Goal: Task Accomplishment & Management: Manage account settings

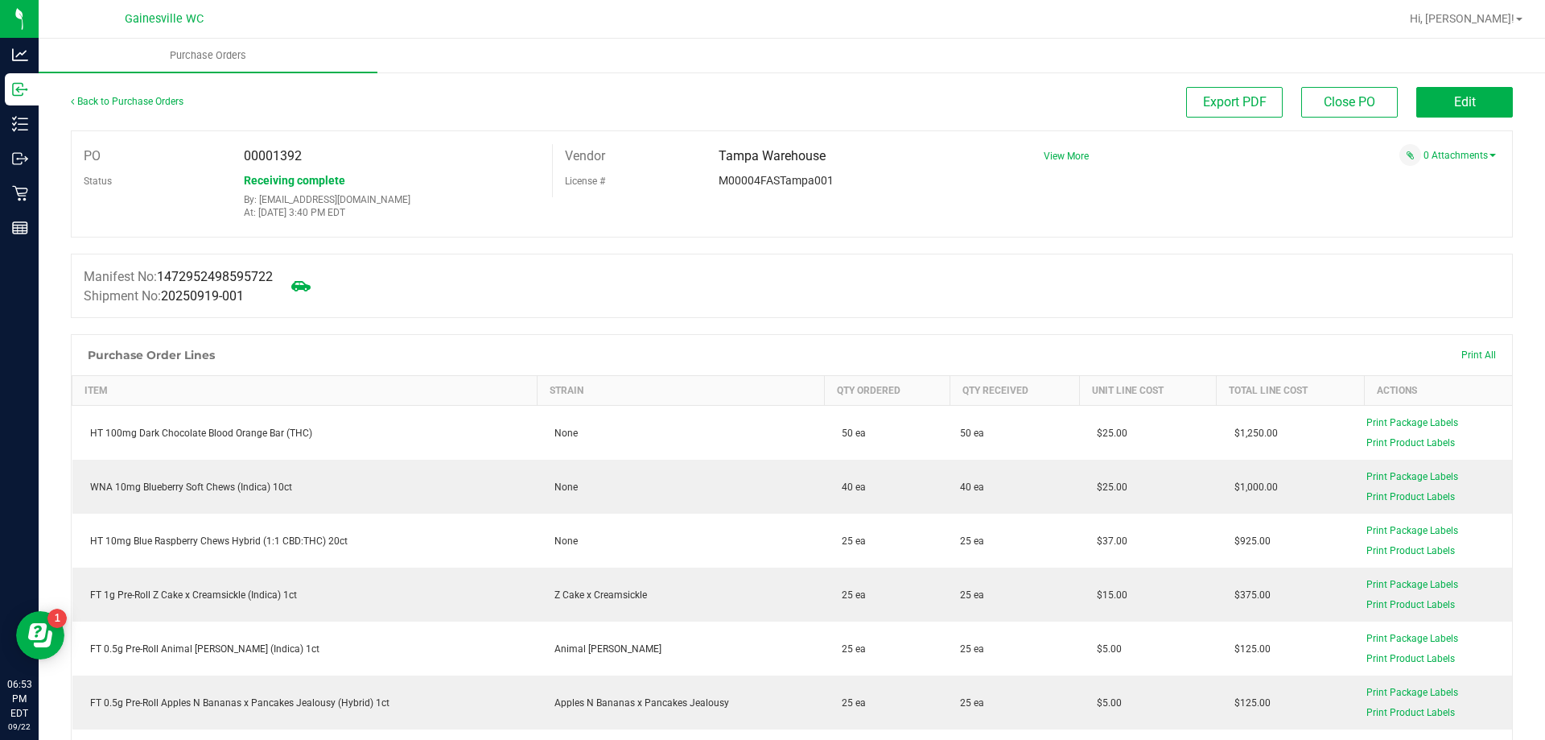
scroll to position [1368, 0]
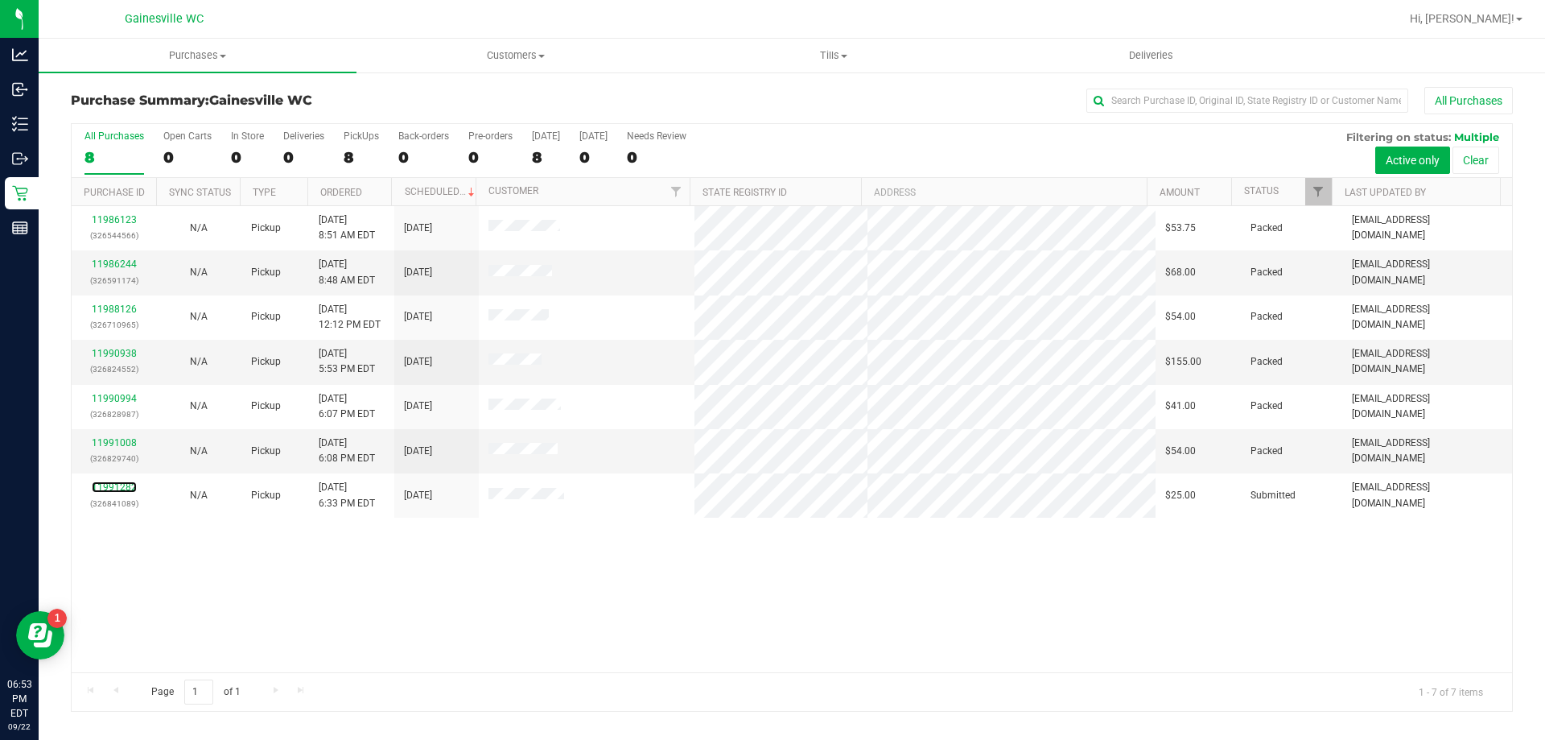
click at [116, 485] on link "11991282" at bounding box center [114, 486] width 45 height 11
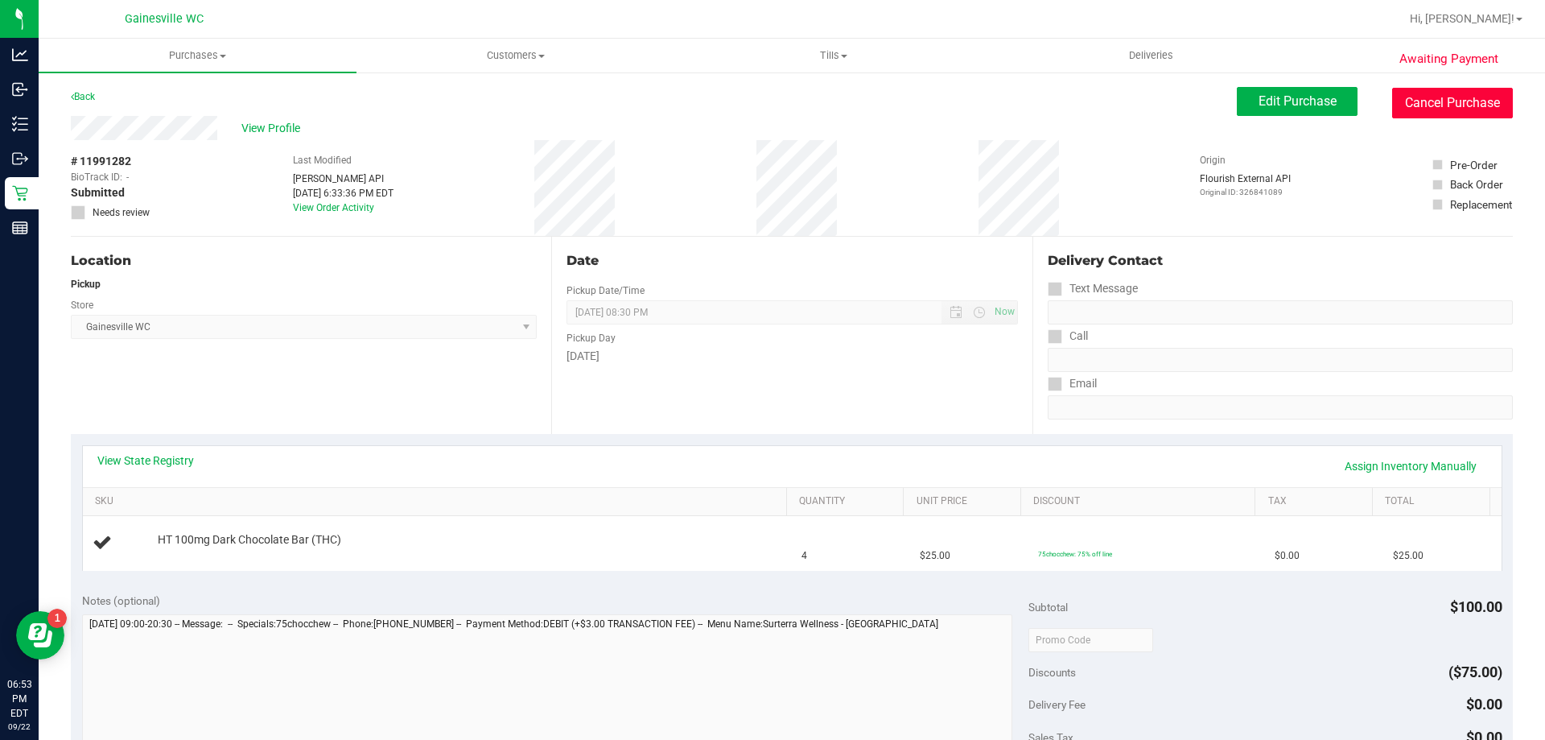
click at [1482, 101] on button "Cancel Purchase" at bounding box center [1452, 103] width 121 height 31
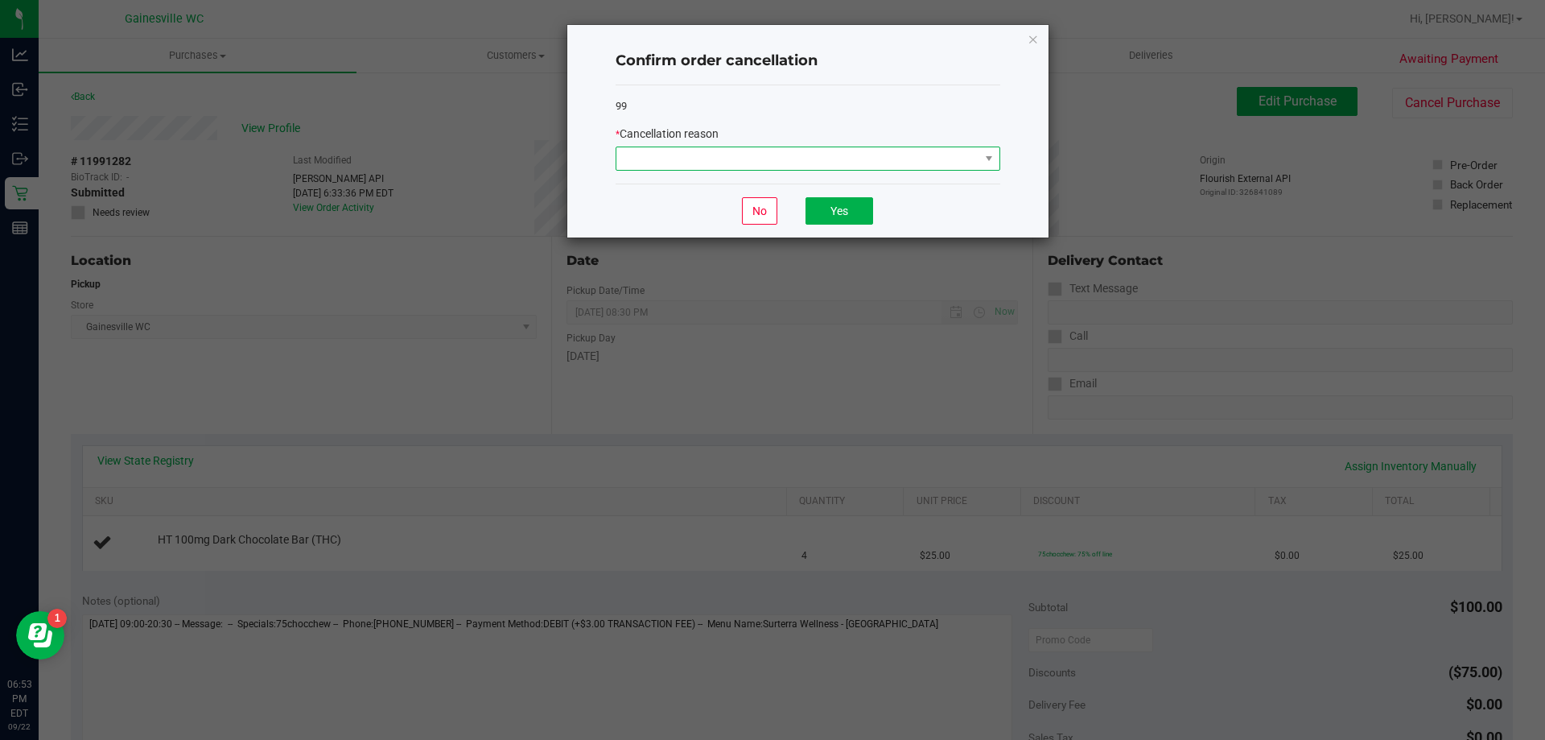
click at [860, 156] on span at bounding box center [798, 158] width 363 height 23
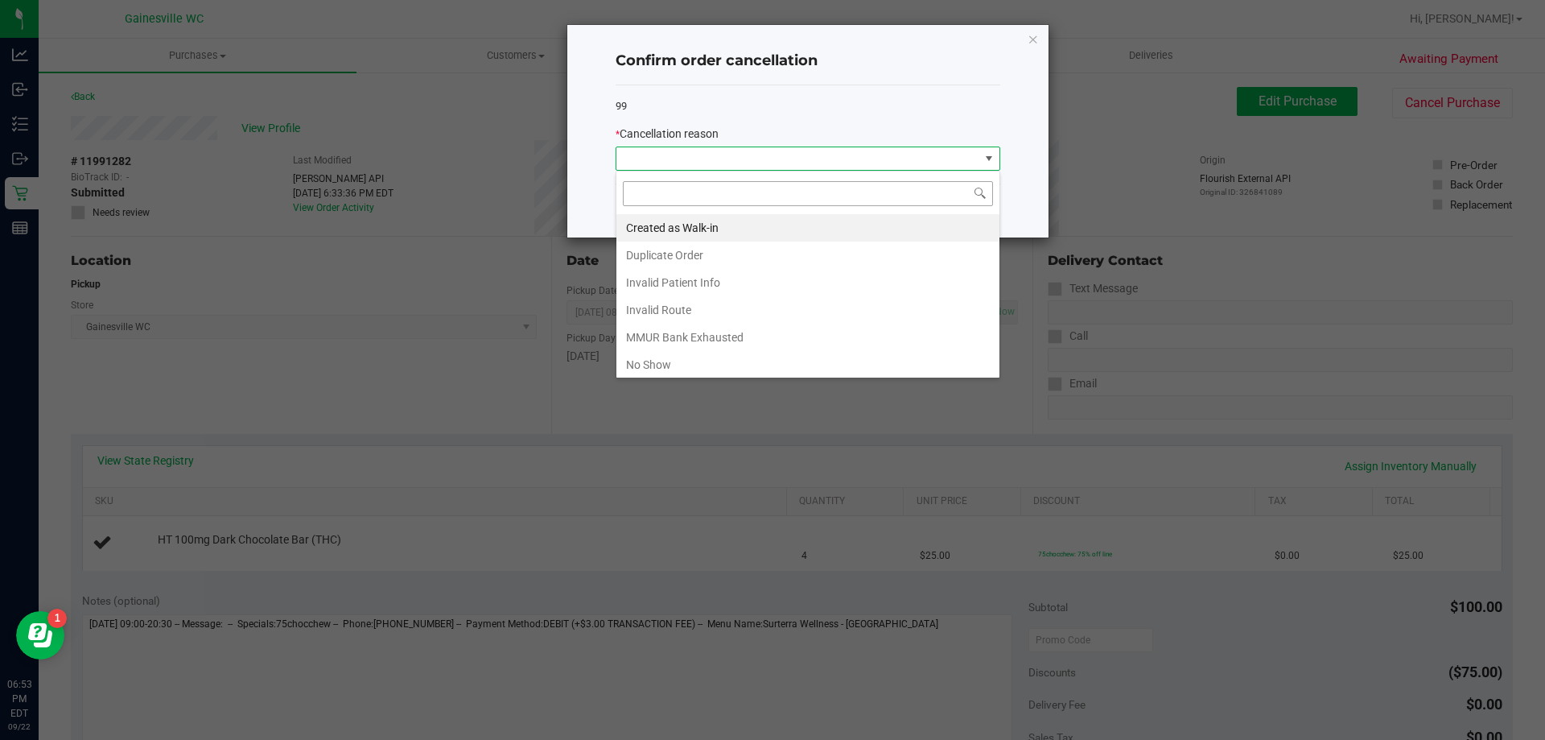
scroll to position [24, 385]
click at [760, 230] on li "Created as Walk-in" at bounding box center [808, 227] width 383 height 27
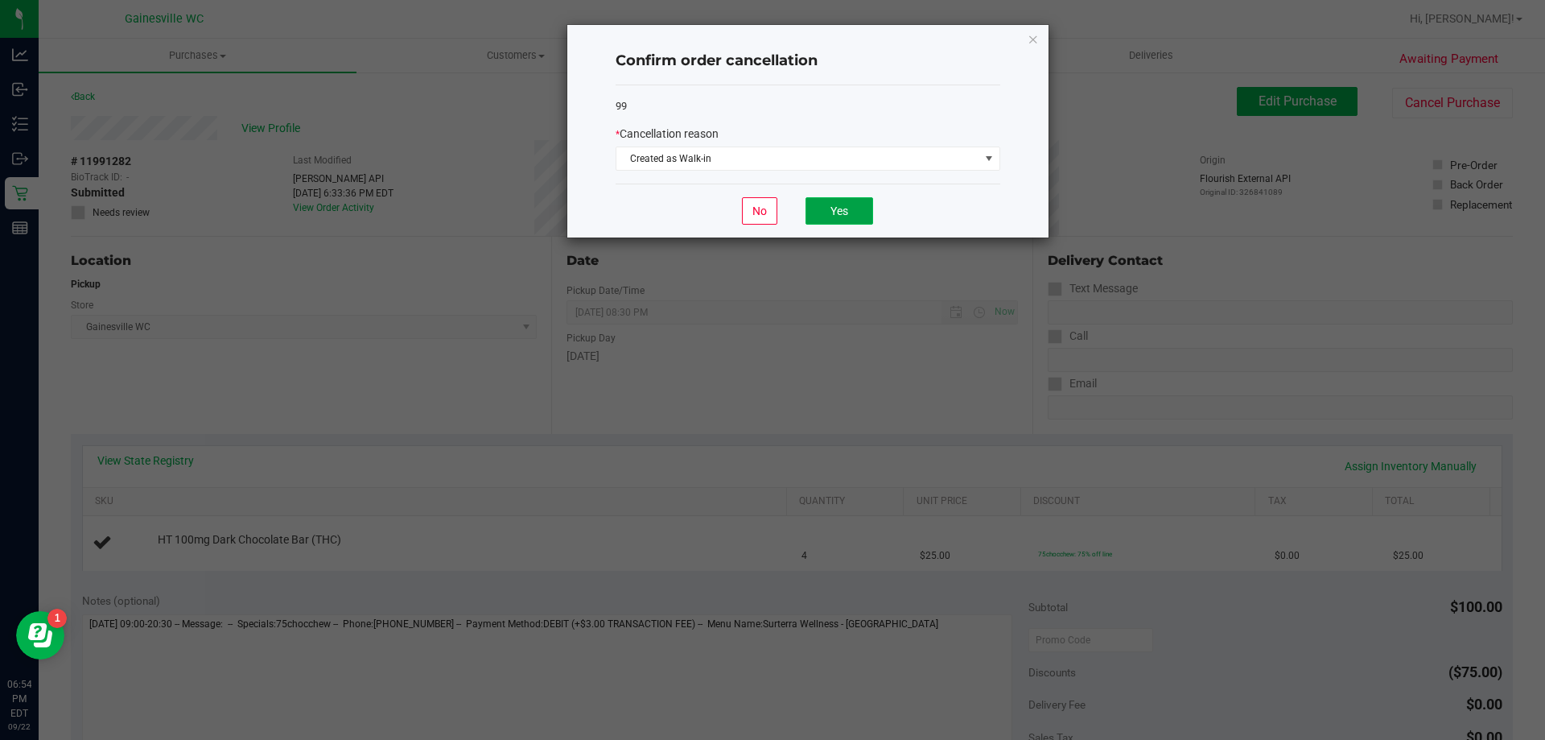
click at [839, 220] on button "Yes" at bounding box center [840, 210] width 68 height 27
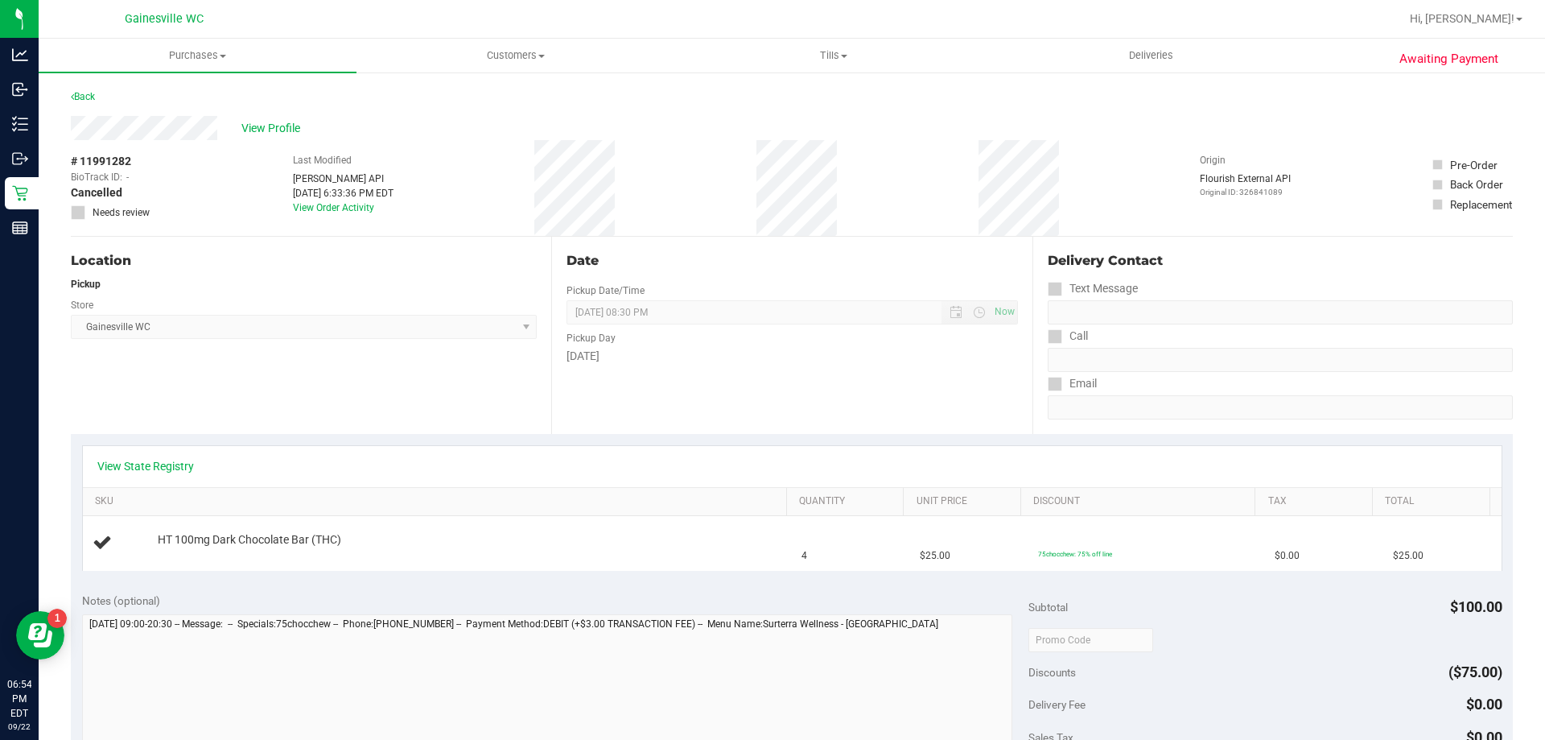
click at [67, 89] on div "Awaiting Payment Back View Profile # 11991282 BioTrack ID: - Cancelled Needs re…" at bounding box center [792, 674] width 1507 height 1207
click at [86, 98] on link "Back" at bounding box center [83, 96] width 24 height 11
